Goal: Task Accomplishment & Management: Use online tool/utility

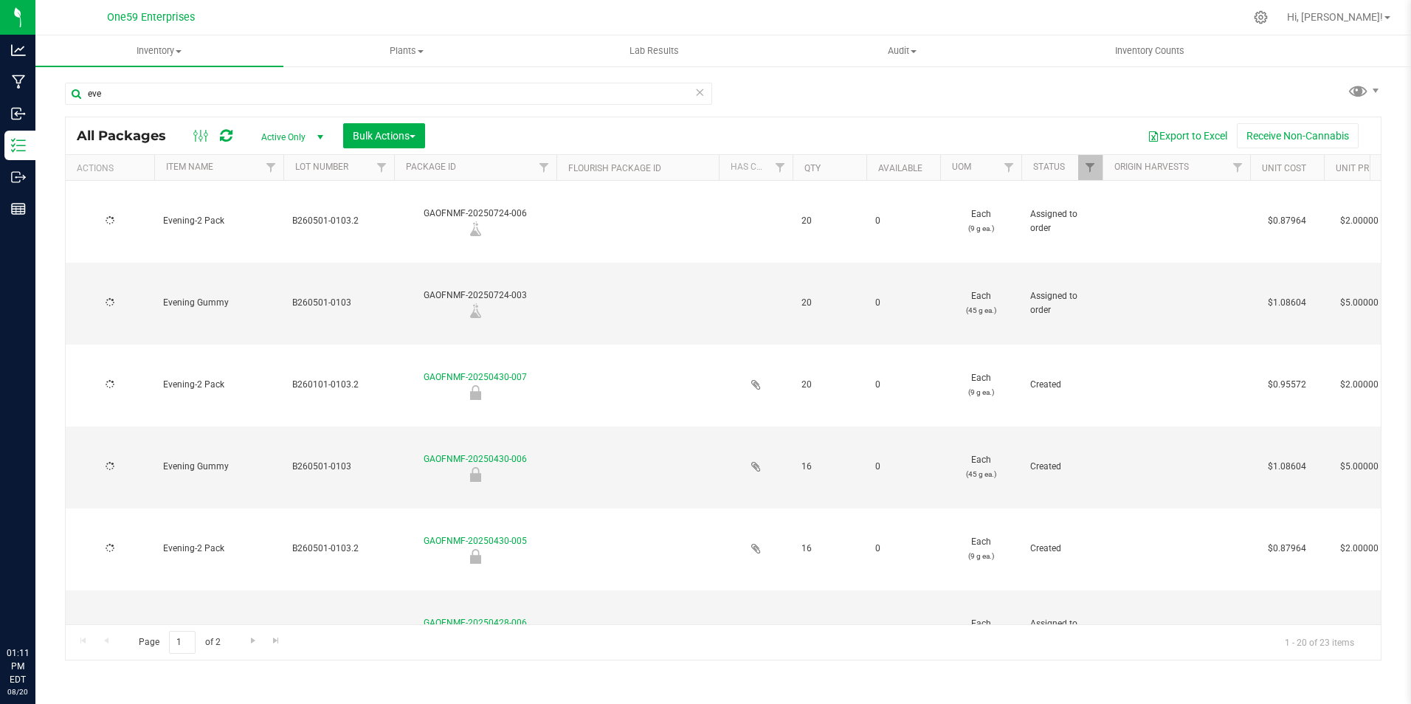
type input "[DATE]"
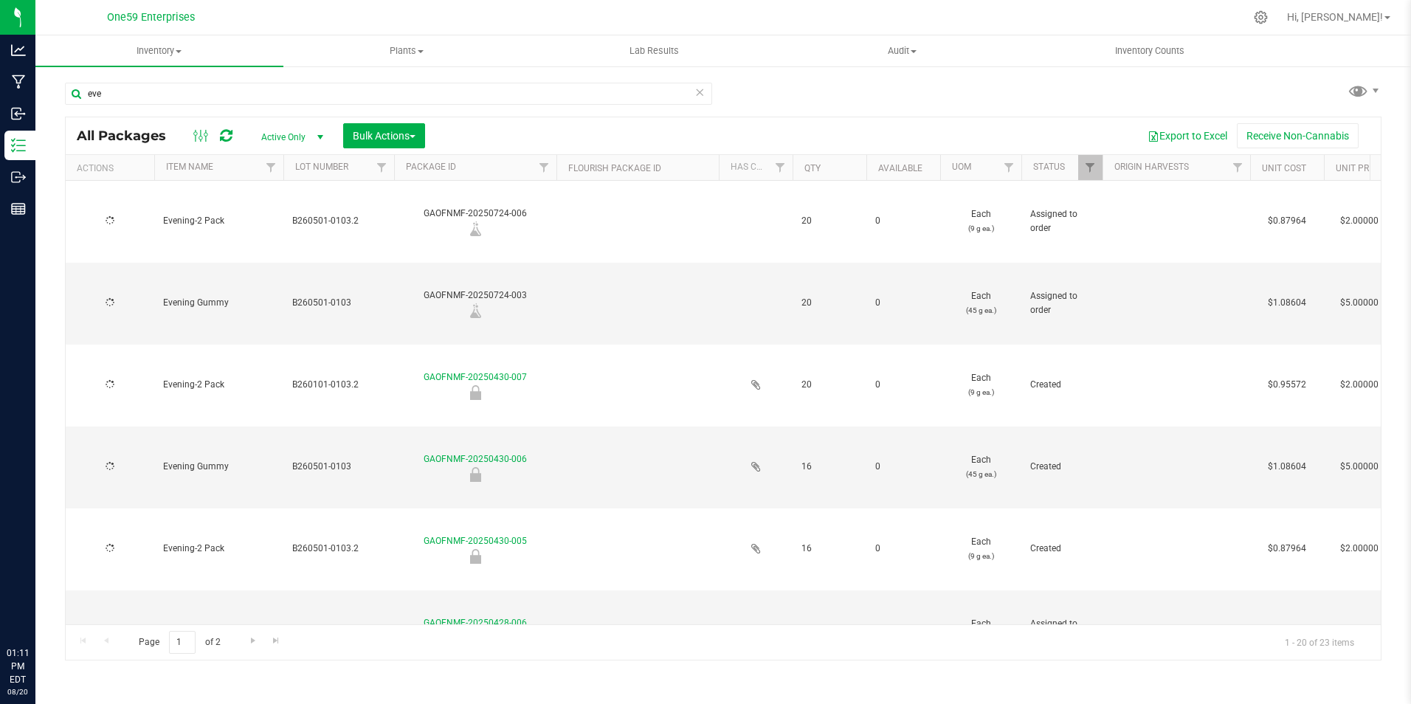
type input "[DATE]"
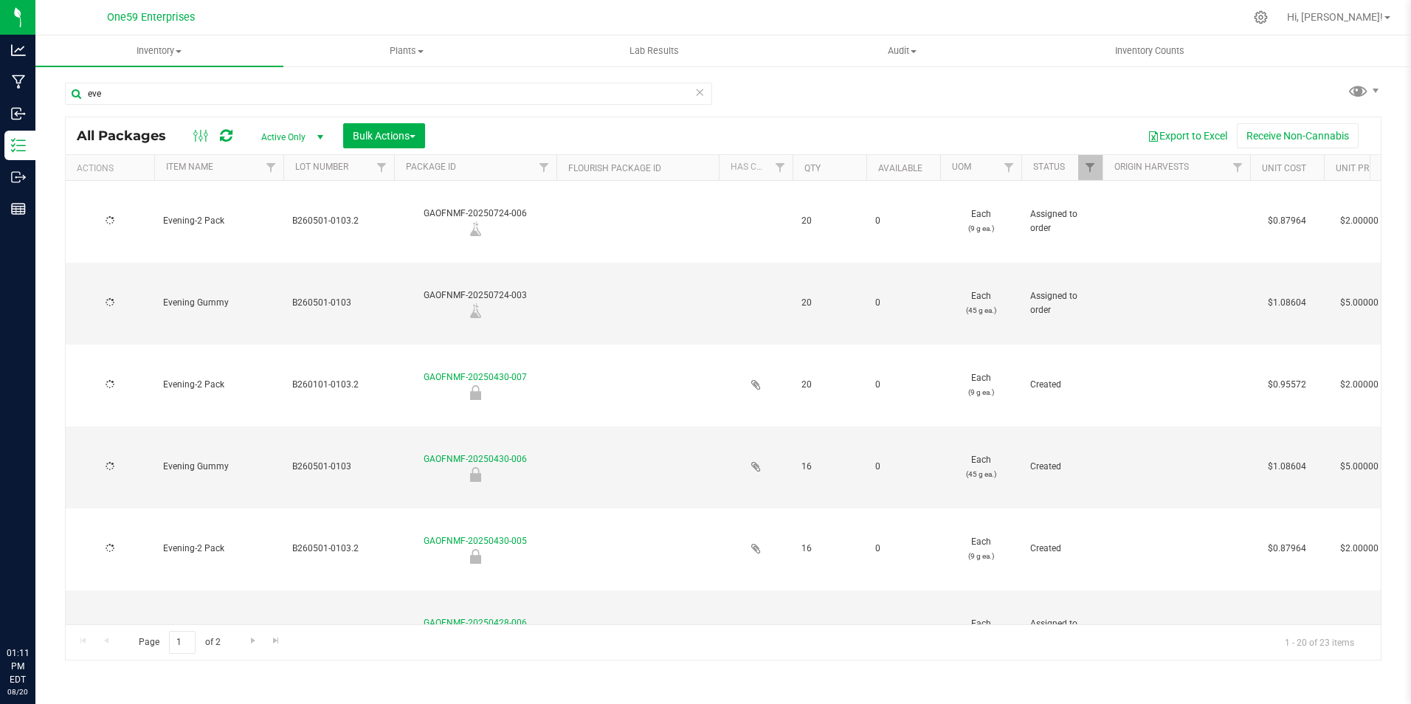
type input "[DATE]"
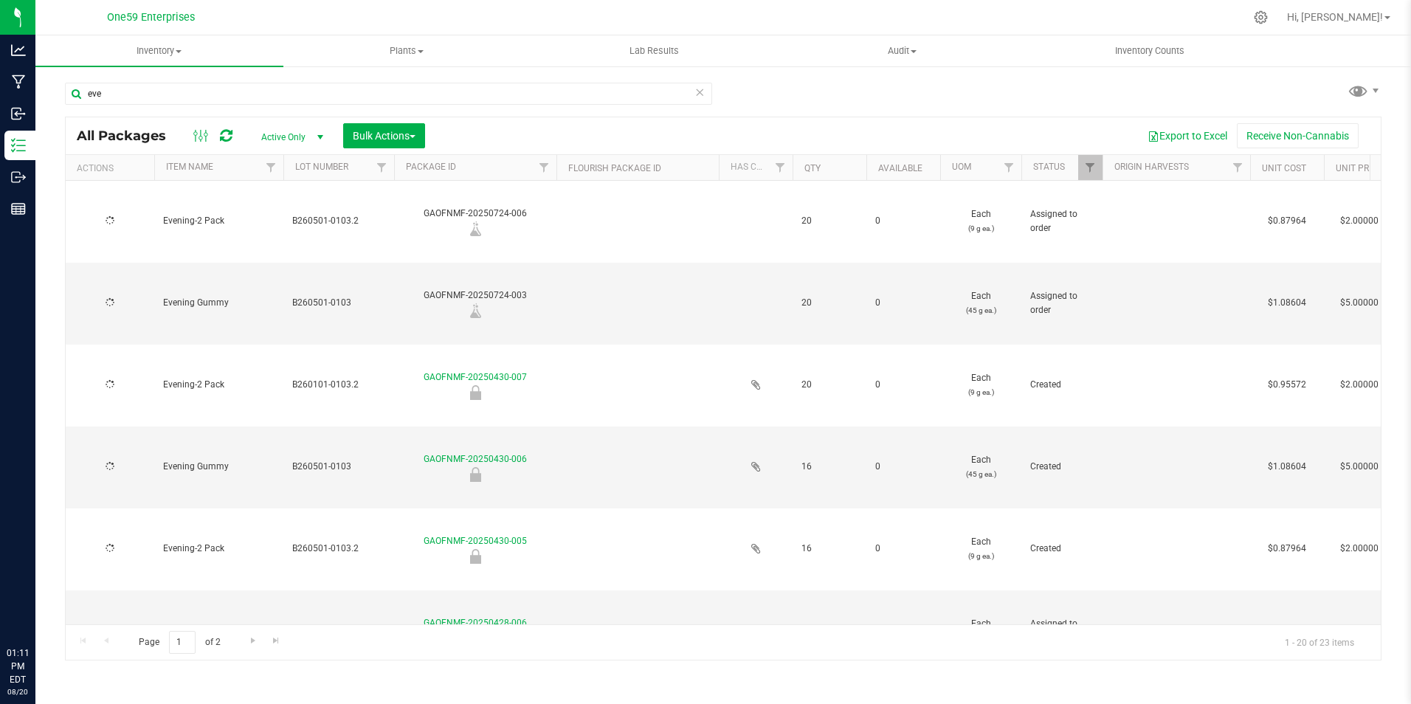
type input "[DATE]"
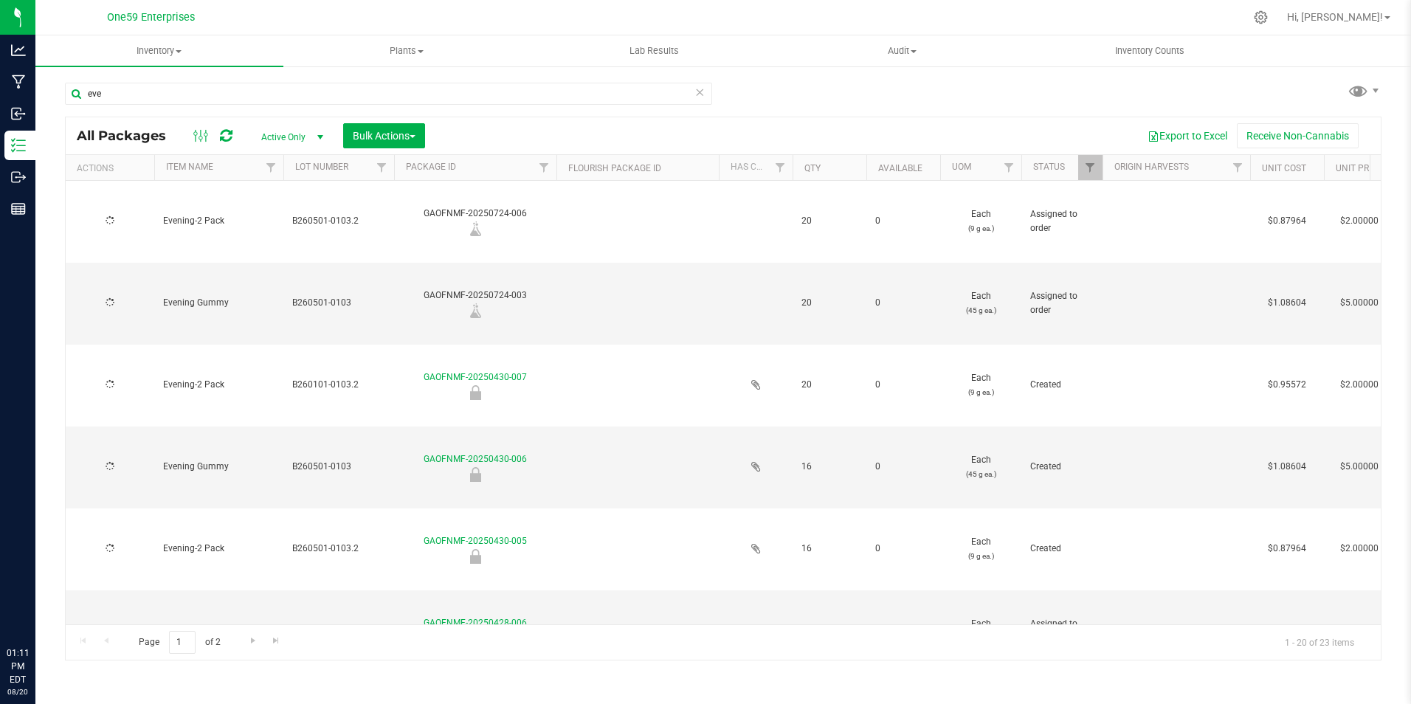
type input "[DATE]"
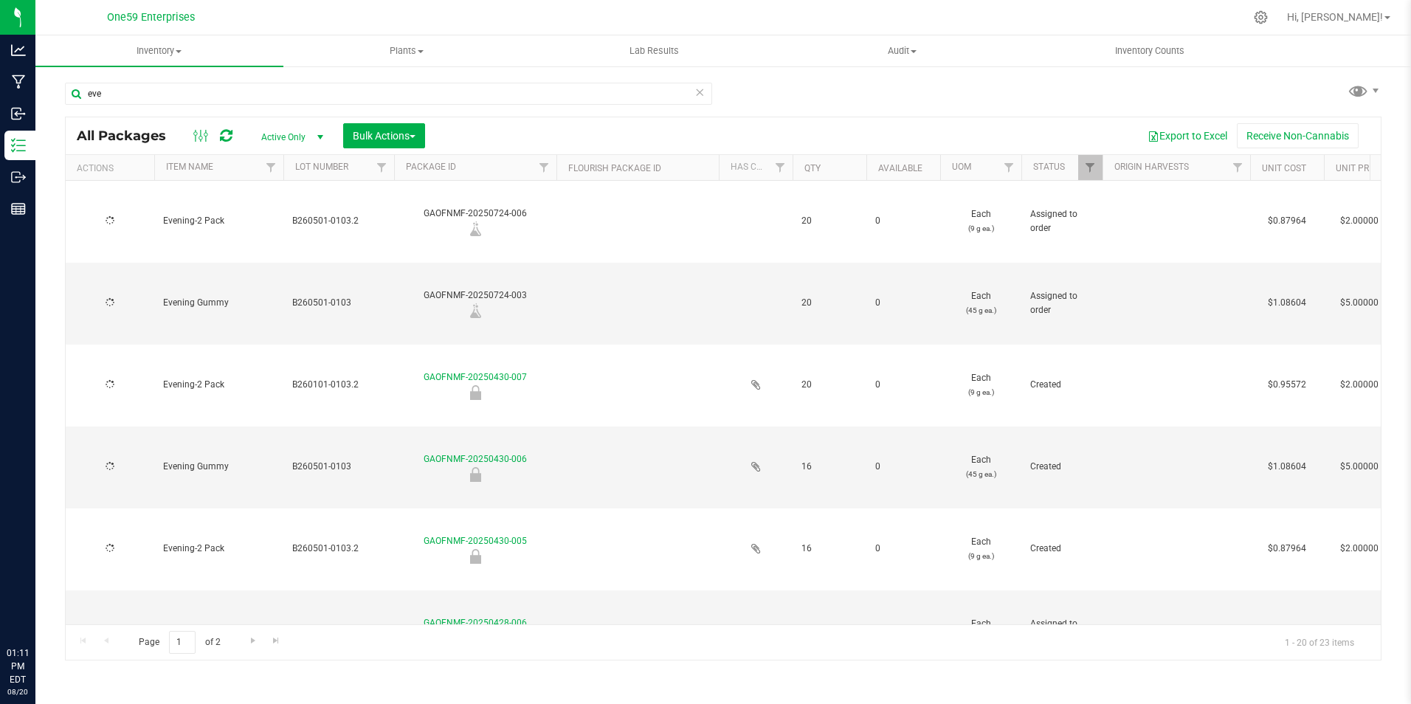
type input "[DATE]"
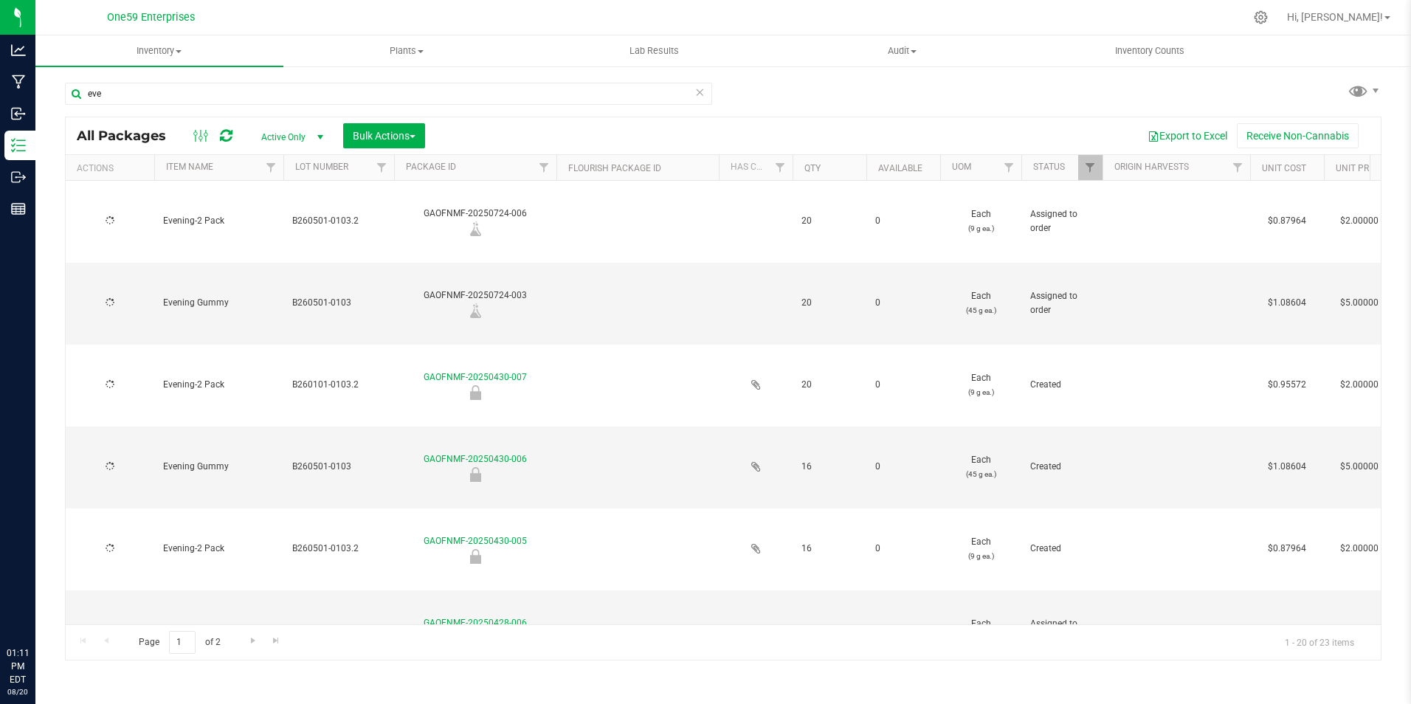
type input "[DATE]"
